Goal: Task Accomplishment & Management: Manage account settings

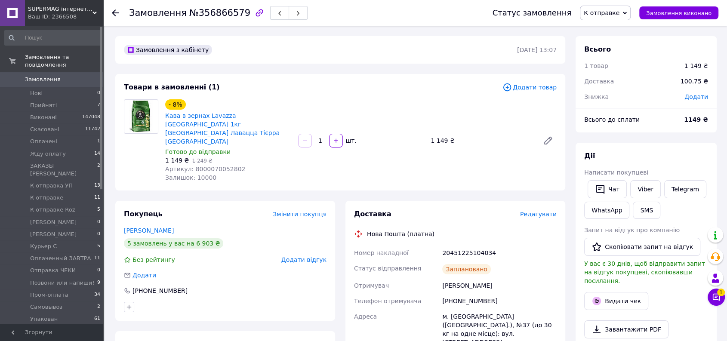
click at [628, 13] on span "К отправке" at bounding box center [605, 13] width 51 height 15
click at [624, 84] on li "Упакован" at bounding box center [621, 85] width 80 height 13
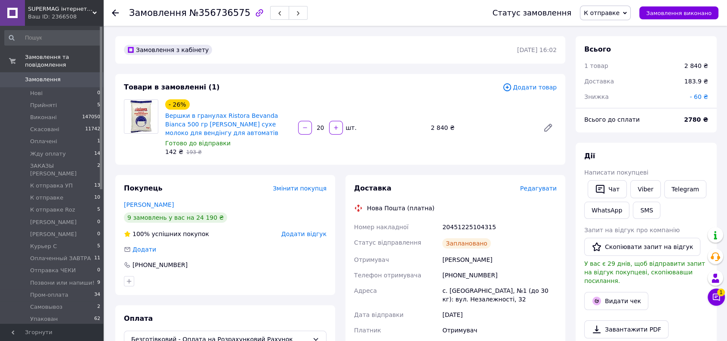
click at [625, 17] on span "К отправке" at bounding box center [605, 13] width 51 height 15
click at [618, 80] on li "Упакован" at bounding box center [621, 85] width 80 height 13
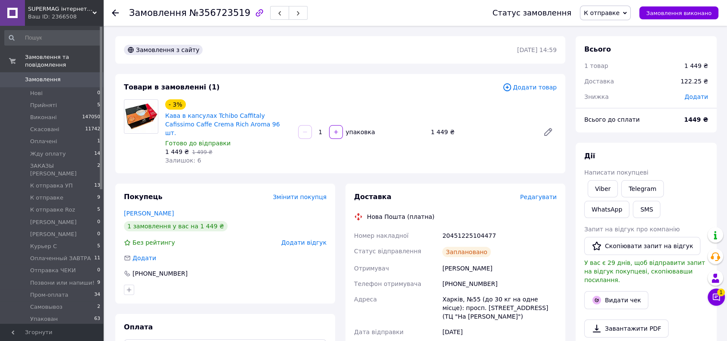
click at [631, 18] on span "К отправке" at bounding box center [605, 13] width 51 height 15
click at [625, 85] on li "Упакован" at bounding box center [621, 85] width 80 height 13
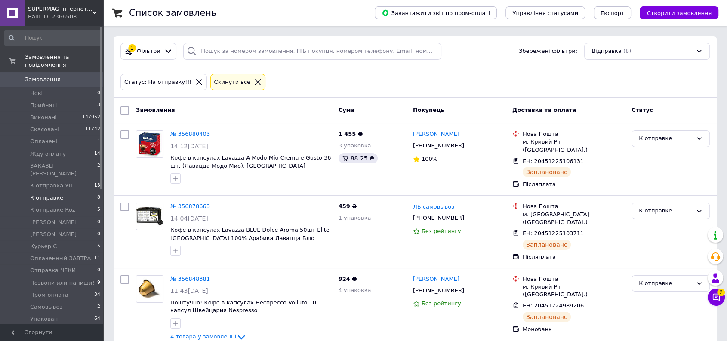
scroll to position [198, 0]
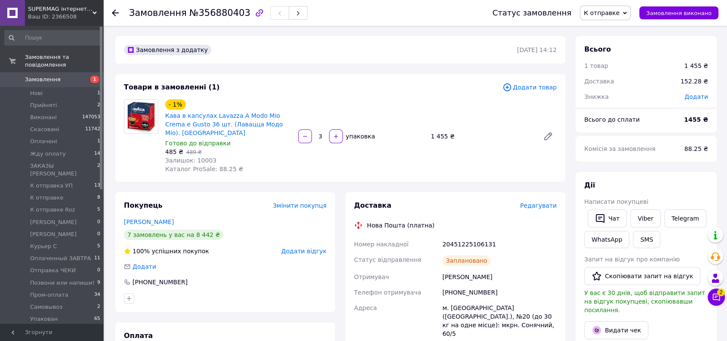
click at [611, 7] on span "К отправке" at bounding box center [605, 13] width 51 height 15
click at [619, 80] on li "Упакован" at bounding box center [621, 85] width 80 height 13
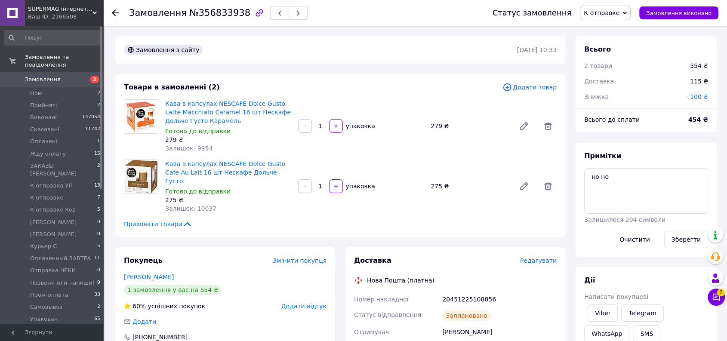
click at [607, 9] on span "К отправке" at bounding box center [602, 12] width 36 height 7
click at [619, 85] on li "Упакован" at bounding box center [621, 85] width 80 height 13
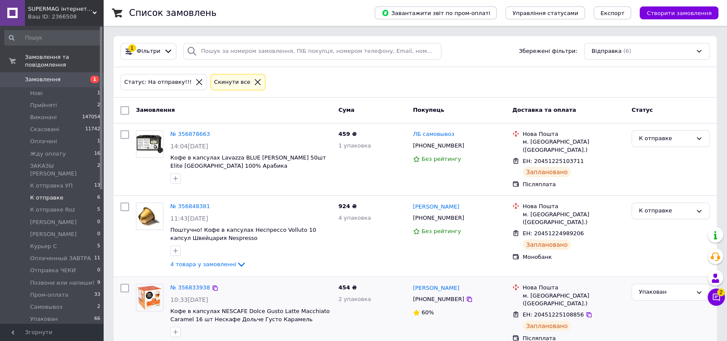
scroll to position [300, 0]
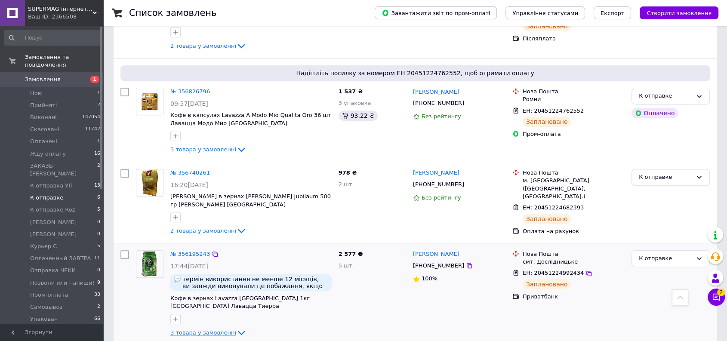
click at [201, 330] on span "3 товара у замовленні" at bounding box center [203, 333] width 66 height 6
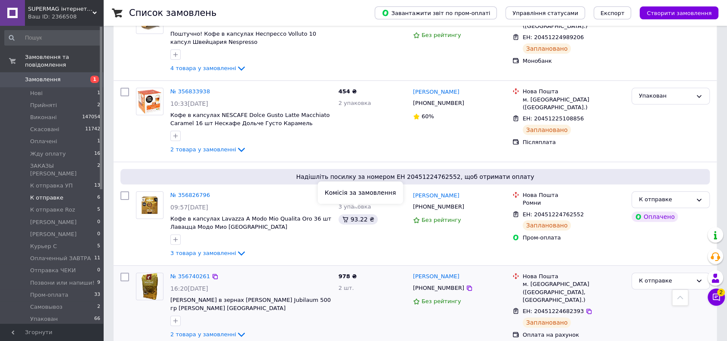
scroll to position [292, 0]
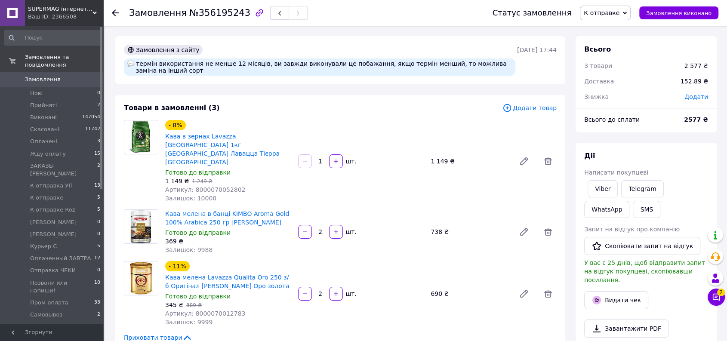
click at [609, 18] on span "К отправке" at bounding box center [605, 13] width 51 height 15
click at [613, 81] on li "Упакован" at bounding box center [621, 85] width 80 height 13
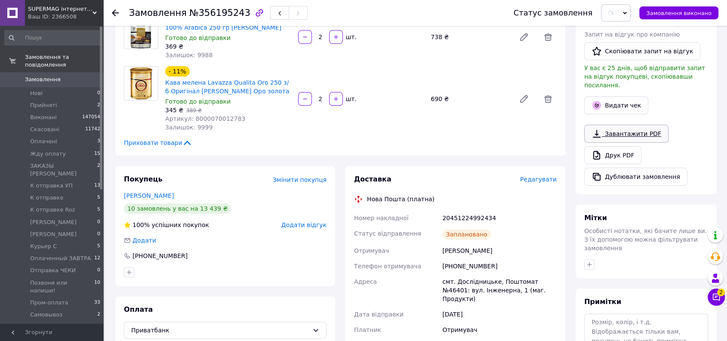
scroll to position [239, 0]
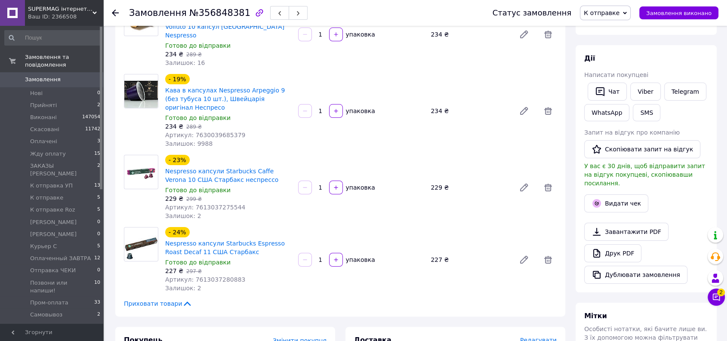
scroll to position [143, 0]
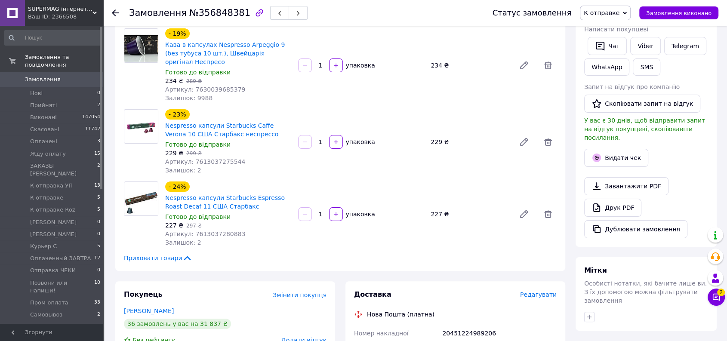
click at [620, 15] on span "К отправке" at bounding box center [602, 12] width 36 height 7
click at [634, 96] on li "Упакован" at bounding box center [621, 93] width 80 height 13
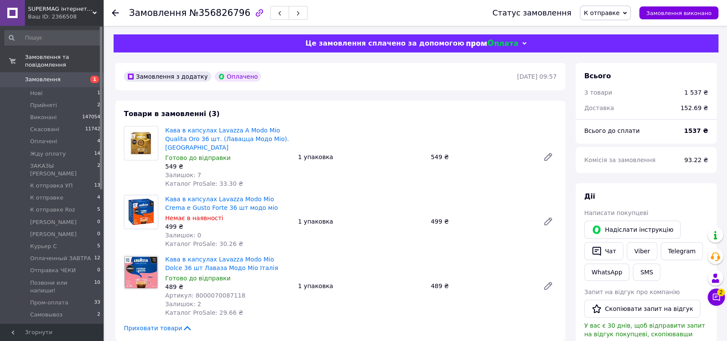
drag, startPoint x: 624, startPoint y: 16, endPoint x: 630, endPoint y: 43, distance: 28.2
click at [620, 16] on span "К отправке" at bounding box center [602, 12] width 36 height 7
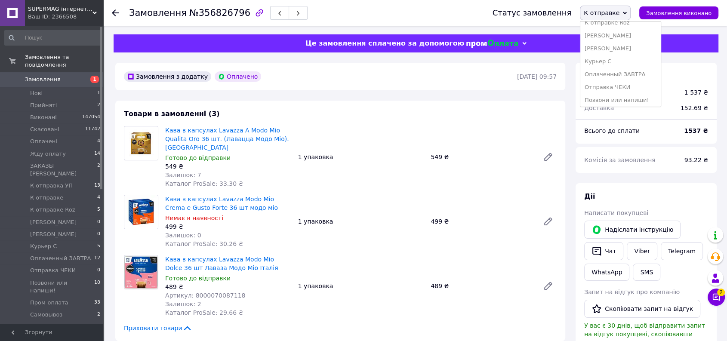
scroll to position [152, 0]
click at [631, 83] on li "Упакован" at bounding box center [621, 85] width 80 height 13
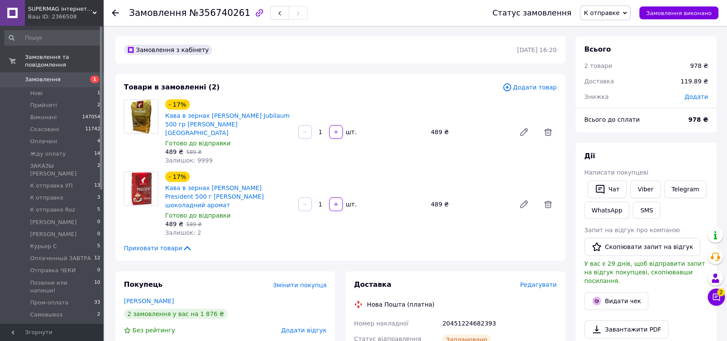
click at [620, 15] on span "К отправке" at bounding box center [602, 12] width 36 height 7
click at [625, 50] on li "Позвони или напиши!" at bounding box center [621, 46] width 80 height 13
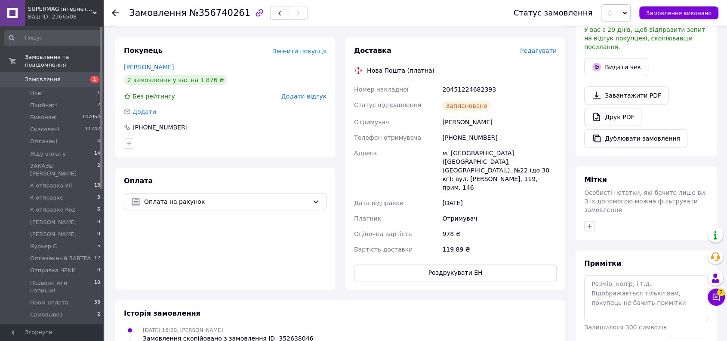
scroll to position [287, 0]
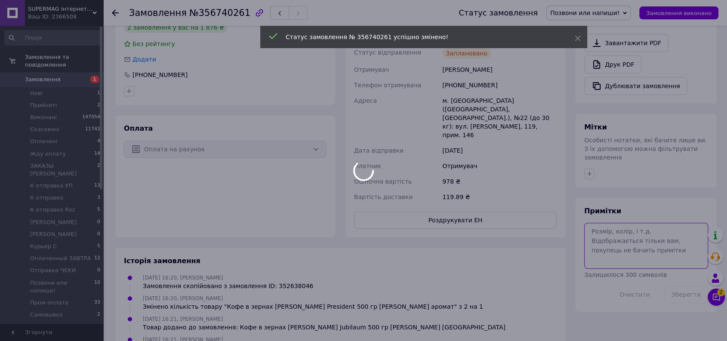
click at [651, 223] on textarea at bounding box center [647, 246] width 124 height 46
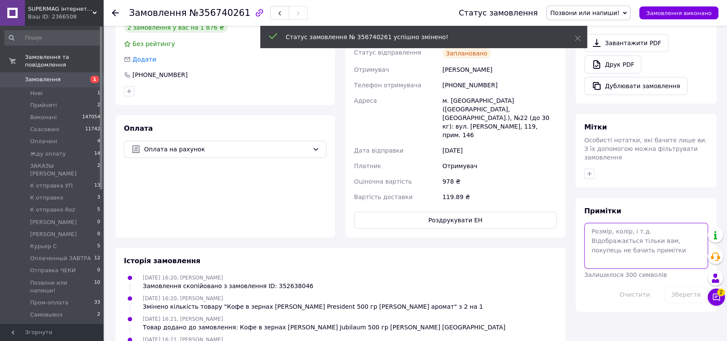
scroll to position [12, 0]
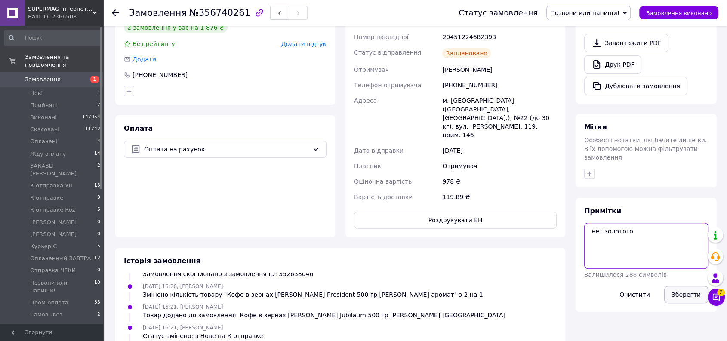
type textarea "нет золотого"
click at [675, 286] on button "Зберегти" at bounding box center [687, 294] width 44 height 17
click at [678, 286] on button "Зберегти" at bounding box center [687, 294] width 44 height 17
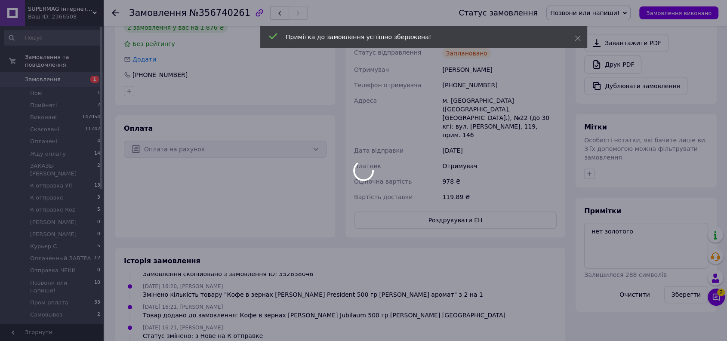
scroll to position [33, 0]
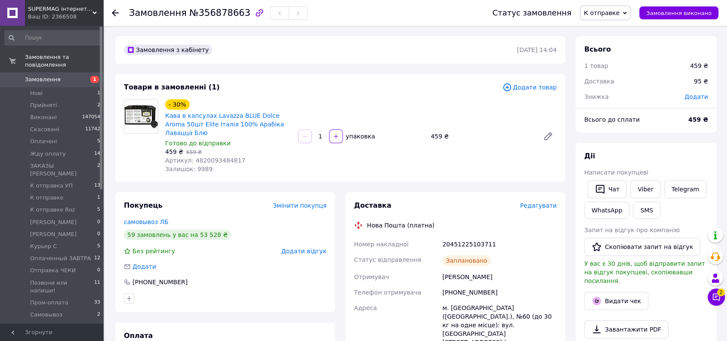
click at [611, 13] on span "К отправке" at bounding box center [602, 12] width 36 height 7
click at [622, 80] on li "Упакован" at bounding box center [621, 85] width 80 height 13
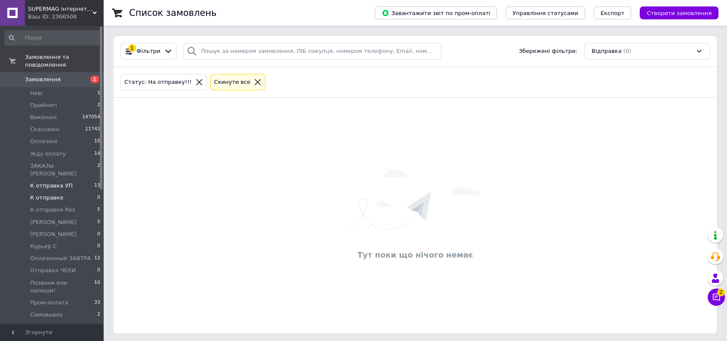
click at [34, 182] on span "К отправка УП" at bounding box center [51, 186] width 43 height 8
